Goal: Task Accomplishment & Management: Complete application form

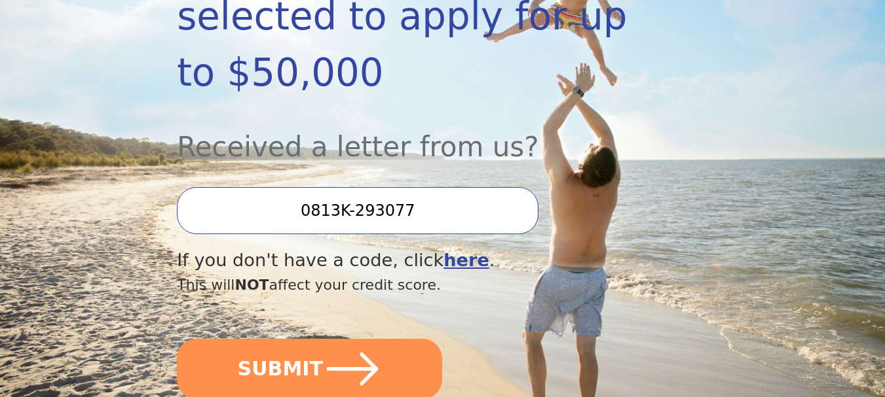
scroll to position [327, 0]
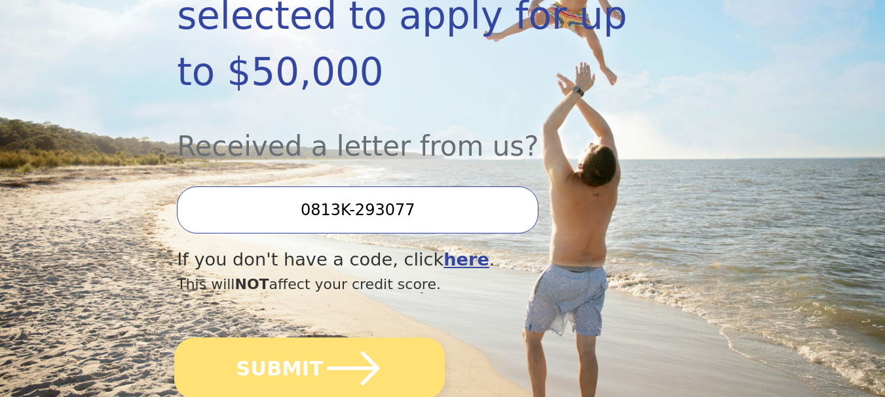
click at [240, 338] on button "SUBMIT" at bounding box center [309, 369] width 270 height 62
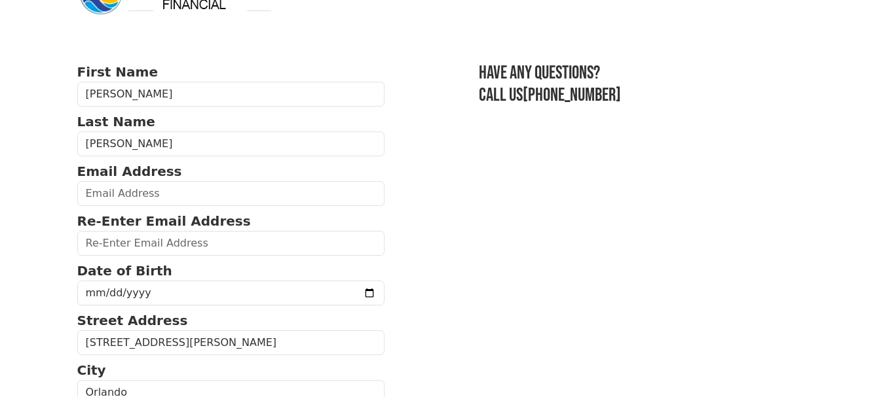
scroll to position [65, 0]
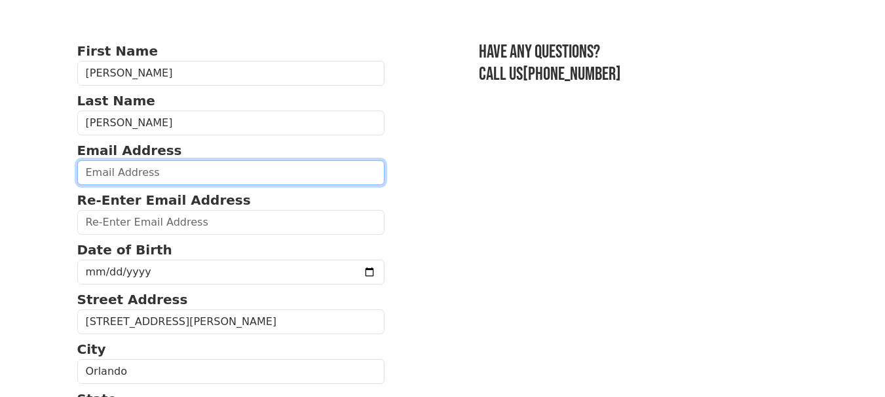
click at [145, 170] on input "email" at bounding box center [231, 172] width 308 height 25
type input "gabriela1102@gmail.com"
click at [217, 176] on input "gabriela1102@gmail.com" at bounding box center [231, 172] width 308 height 25
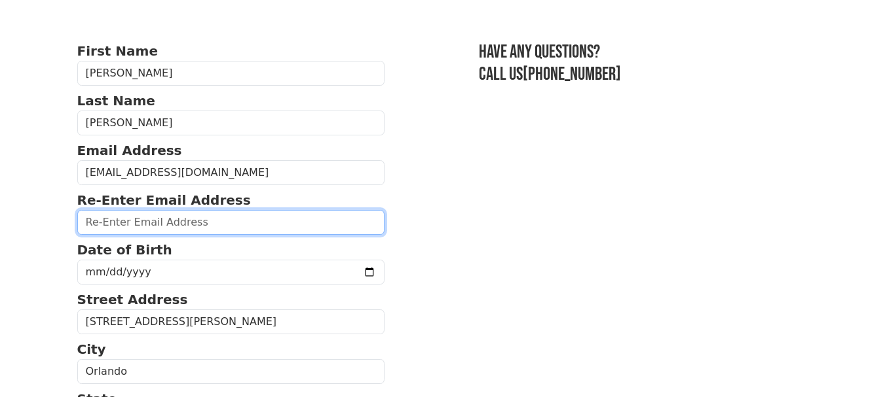
paste input "gabriela1102@gmail.com"
type input "gabriela1102@gmail.com"
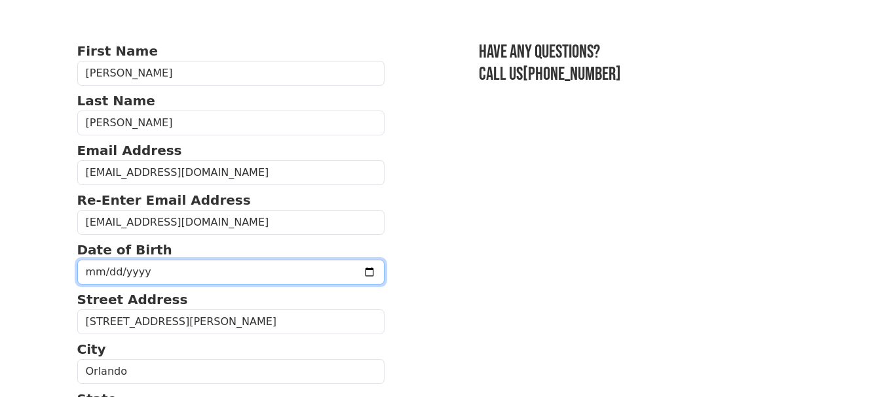
click at [85, 266] on input "date" at bounding box center [231, 272] width 308 height 25
click at [86, 272] on input "date" at bounding box center [231, 272] width 308 height 25
click at [89, 274] on input "date" at bounding box center [231, 272] width 308 height 25
type input "1957-02-11"
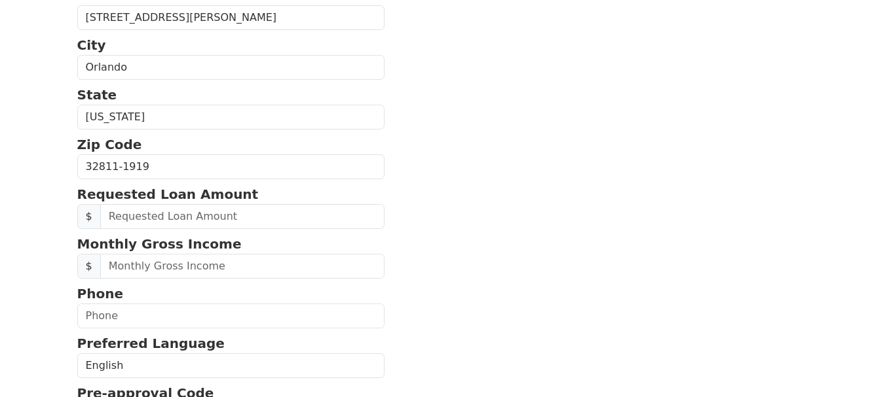
scroll to position [393, 0]
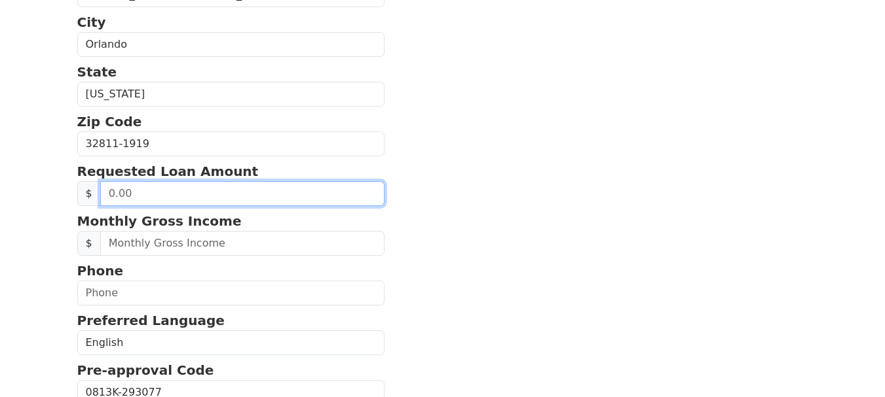
click at [136, 196] on input "text" at bounding box center [242, 193] width 285 height 25
type input "35,000.00"
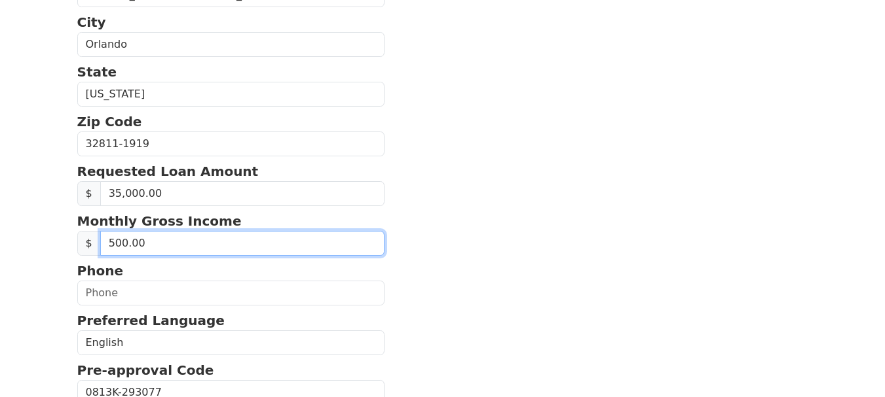
type input "5,000.00"
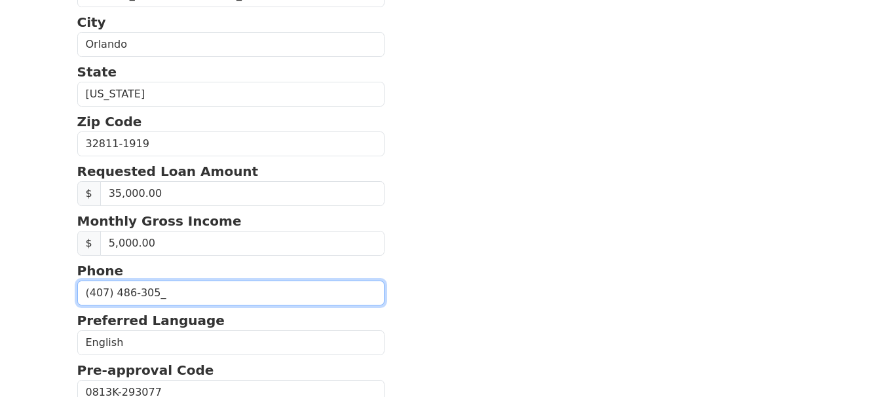
type input "(407) 486-3057"
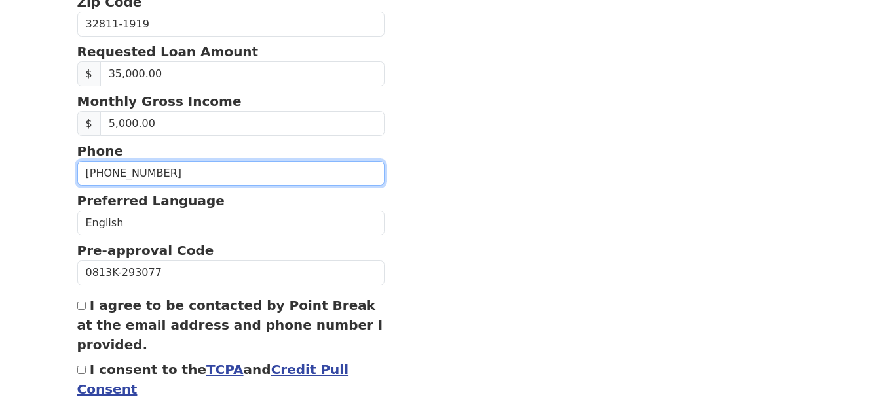
scroll to position [524, 0]
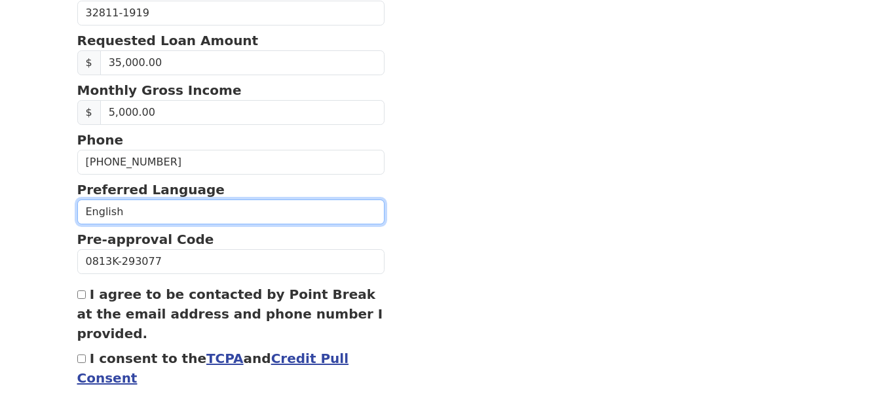
click at [136, 215] on select "English Spanish" at bounding box center [231, 212] width 308 height 25
select select "Spanish"
click at [77, 200] on select "English Spanish" at bounding box center [231, 212] width 308 height 25
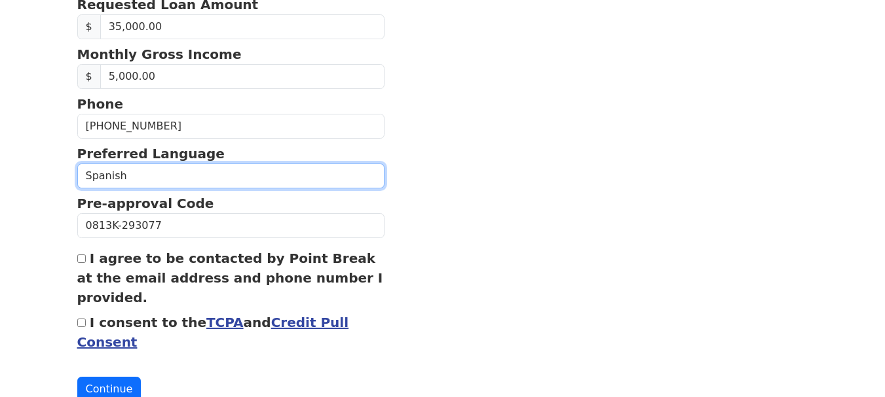
scroll to position [589, 0]
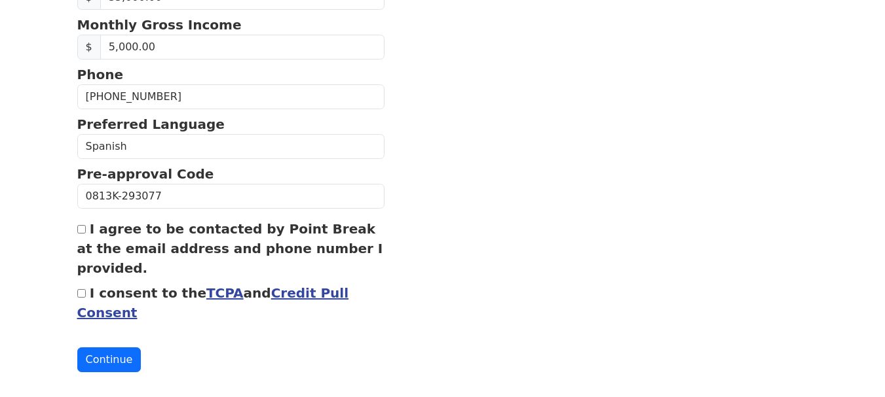
click at [85, 232] on input "I agree to be contacted by Point Break at the email address and phone number I …" at bounding box center [81, 229] width 9 height 9
checkbox input "true"
click at [81, 293] on input "I consent to the TCPA and Credit Pull Consent" at bounding box center [81, 293] width 9 height 9
checkbox input "true"
click at [93, 352] on button "Continue" at bounding box center [109, 360] width 64 height 25
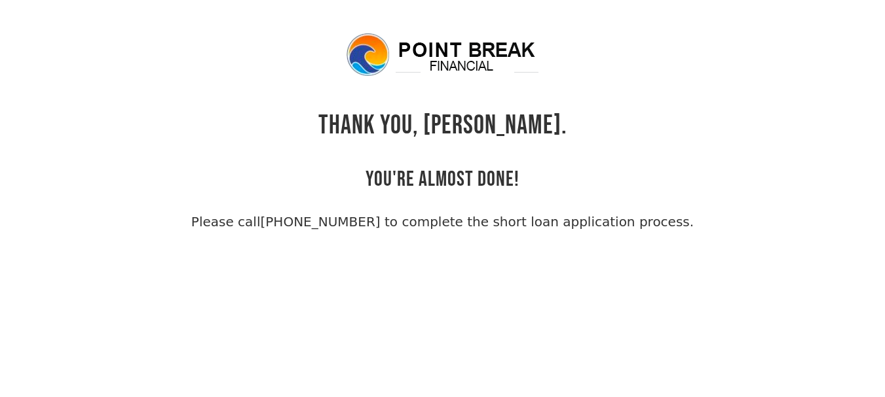
scroll to position [31, 0]
